Goal: Information Seeking & Learning: Learn about a topic

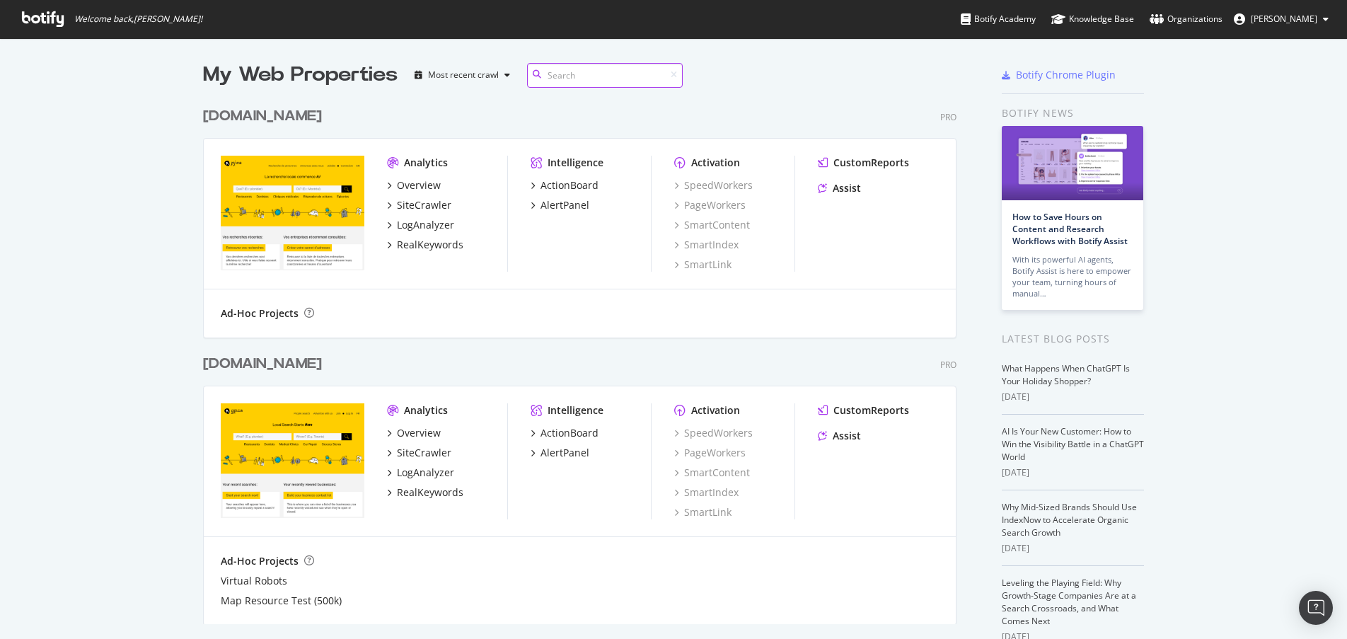
scroll to position [524, 754]
click at [40, 13] on icon at bounding box center [43, 19] width 42 height 16
click at [428, 181] on div "Overview" at bounding box center [419, 185] width 44 height 14
